Goal: Book appointment/travel/reservation

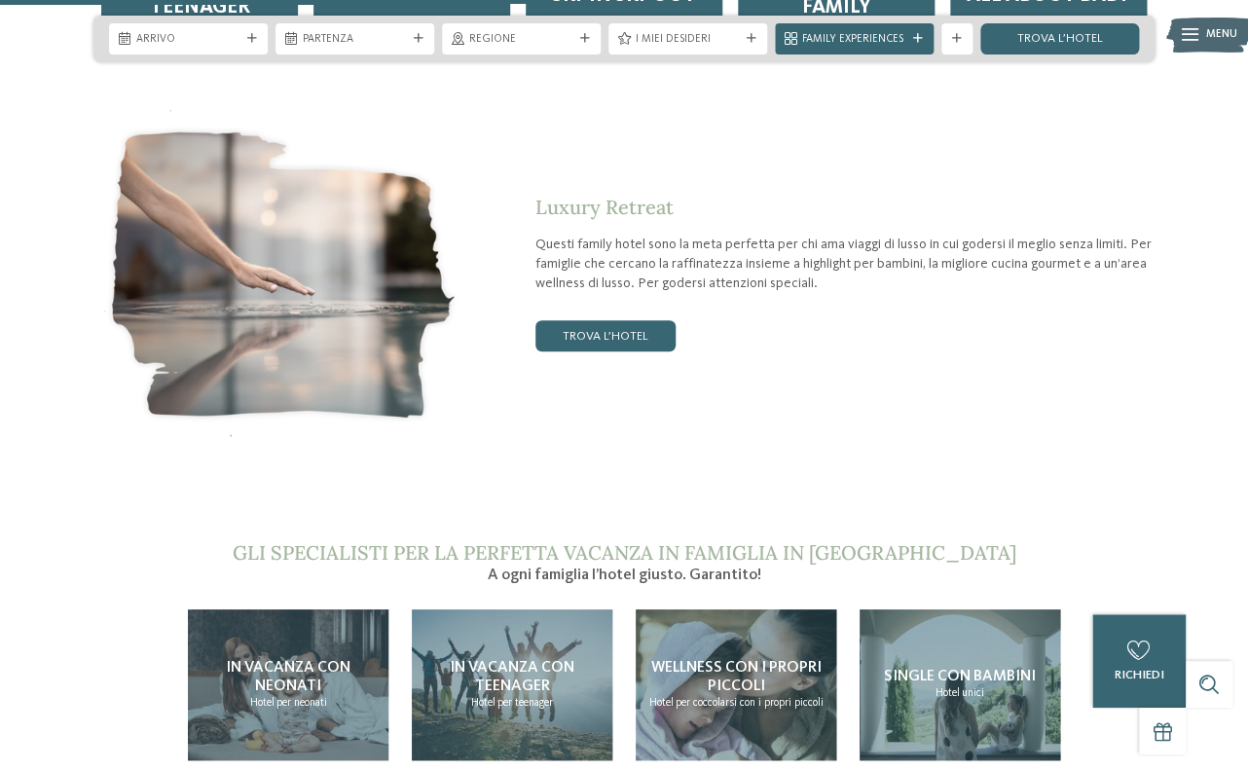
scroll to position [2819, 0]
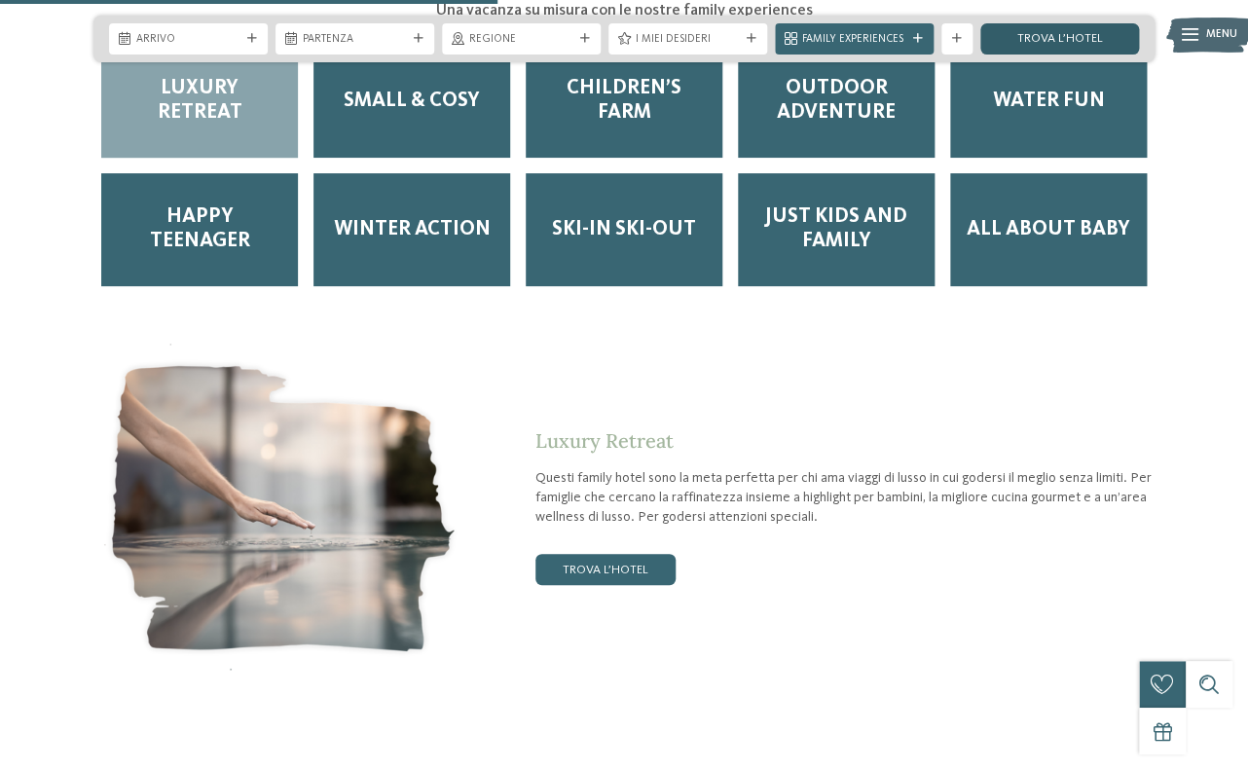
click at [1038, 44] on link "trova l’hotel" at bounding box center [1059, 38] width 159 height 31
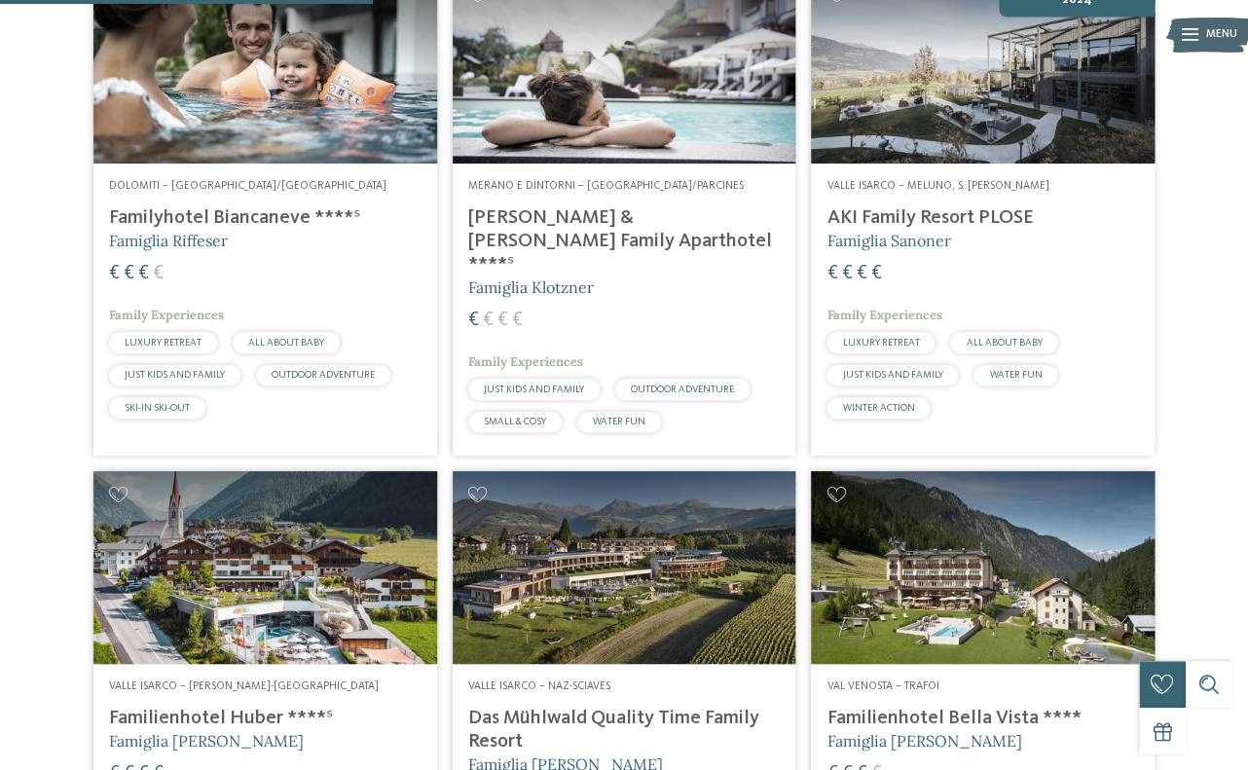
scroll to position [1713, 0]
